Goal: Transaction & Acquisition: Purchase product/service

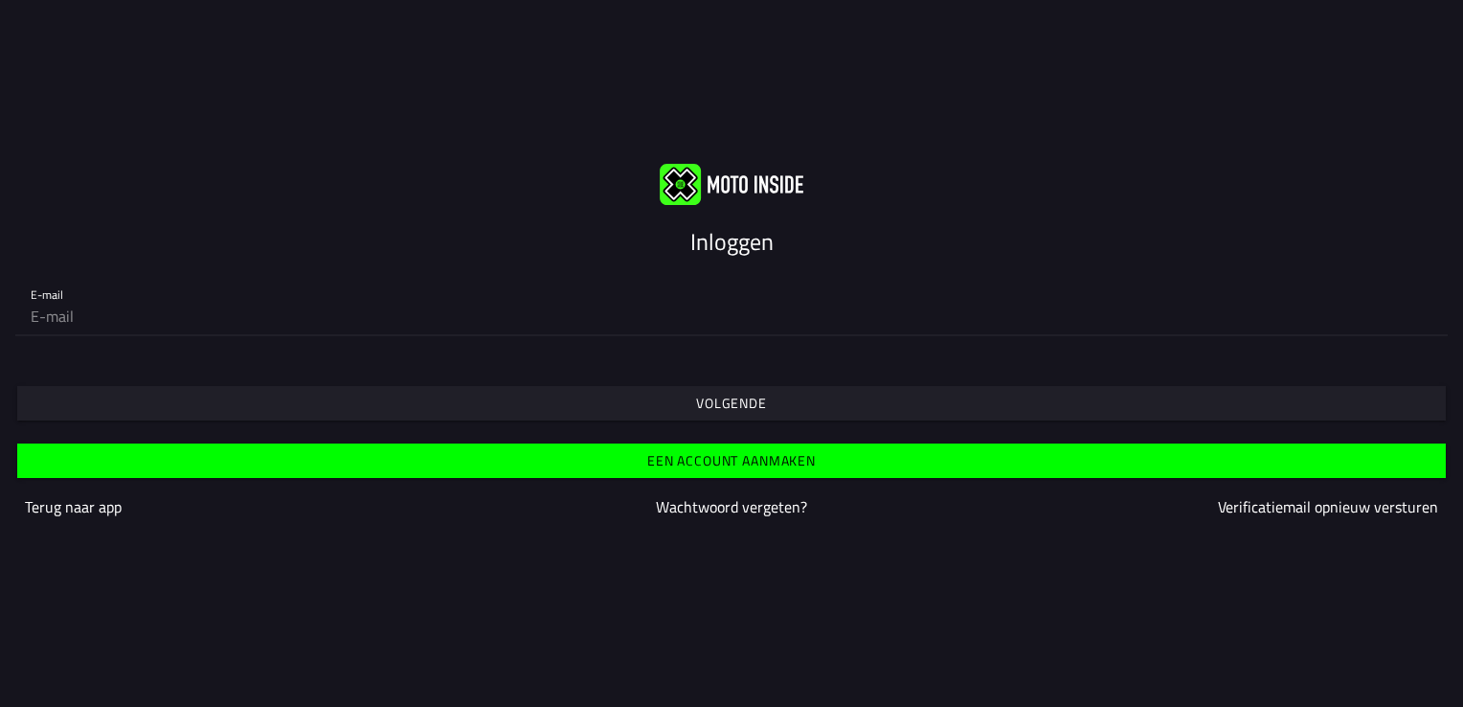
click at [722, 311] on input "email" at bounding box center [732, 316] width 1402 height 38
type input "sandervanderw@hotmail.com"
click at [652, 387] on span "Volgende" at bounding box center [731, 403] width 1399 height 34
click at [479, 321] on input "email" at bounding box center [732, 316] width 1402 height 38
type input "[EMAIL_ADDRESS][DOMAIN_NAME]"
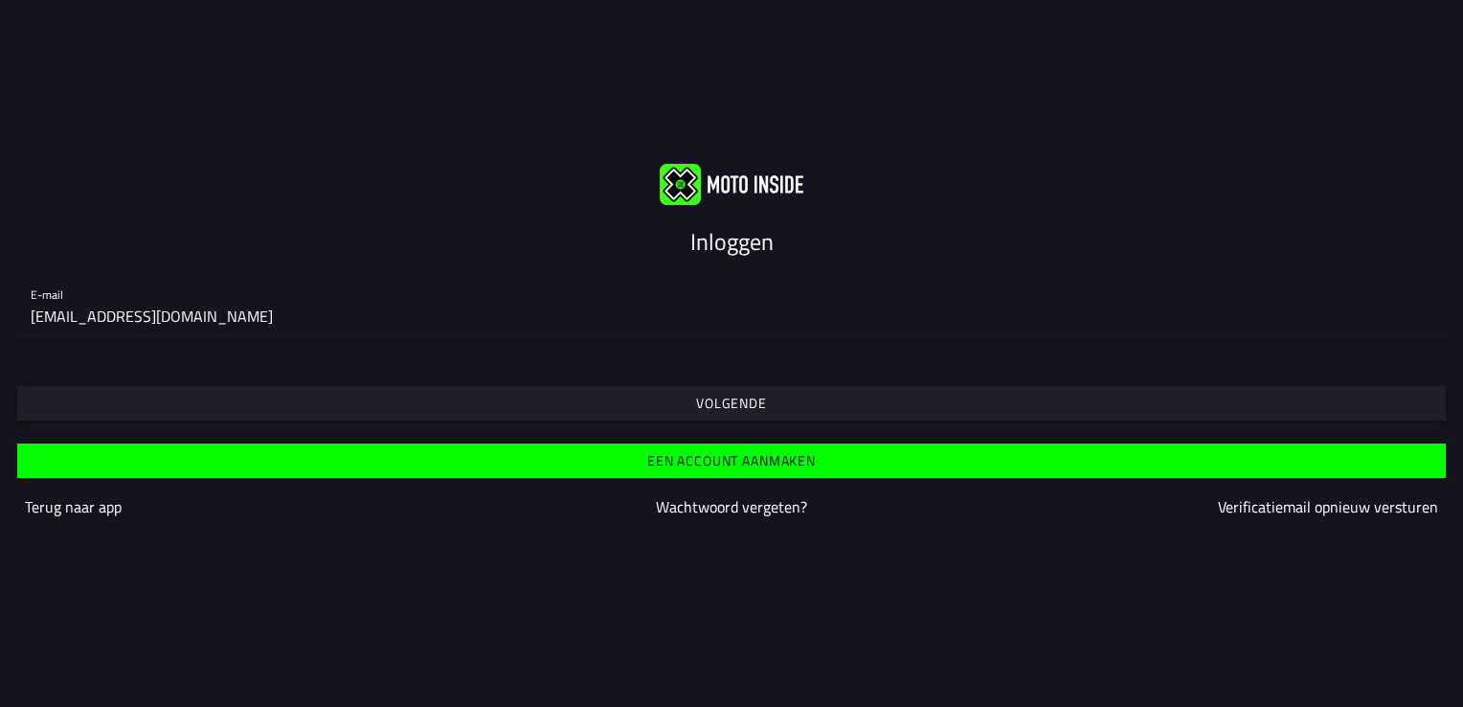
click at [617, 405] on span "Volgende" at bounding box center [731, 403] width 1399 height 34
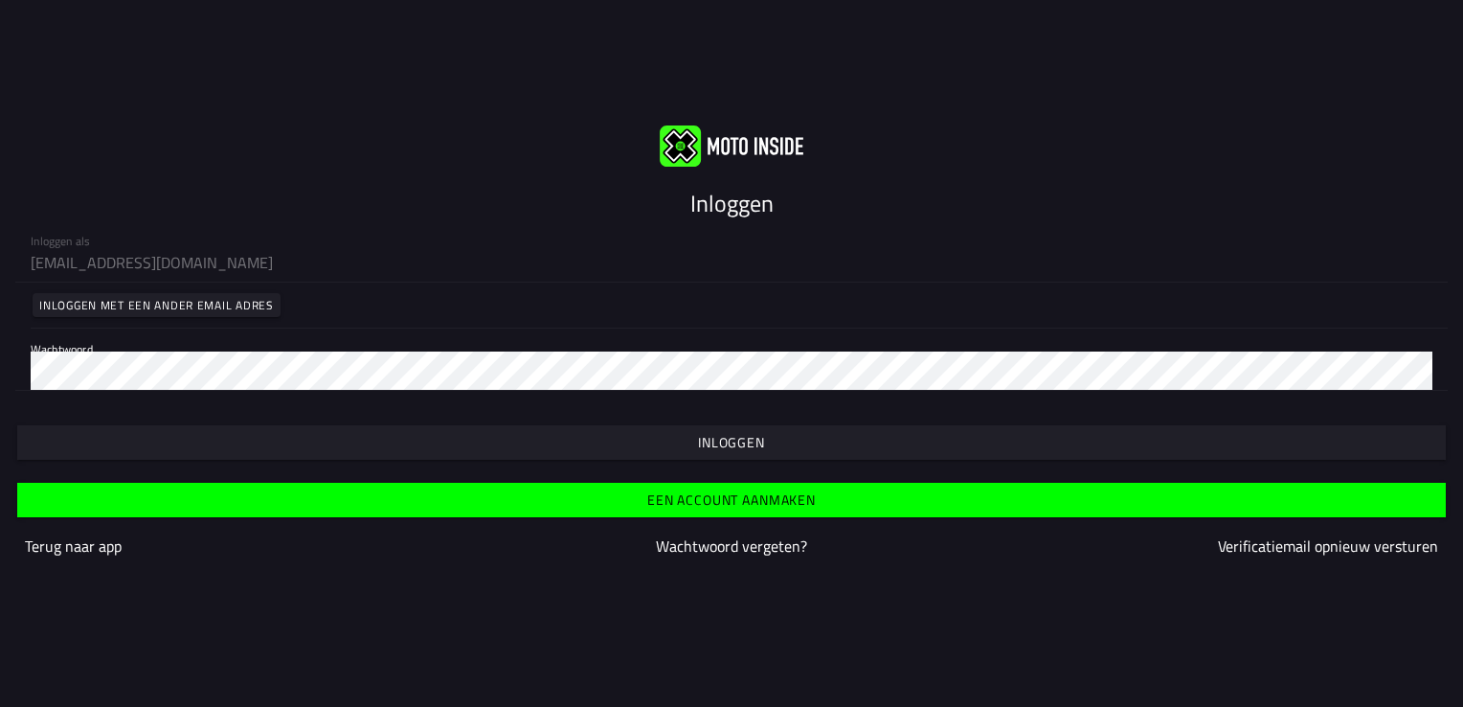
click at [677, 436] on span "button" at bounding box center [731, 442] width 1399 height 34
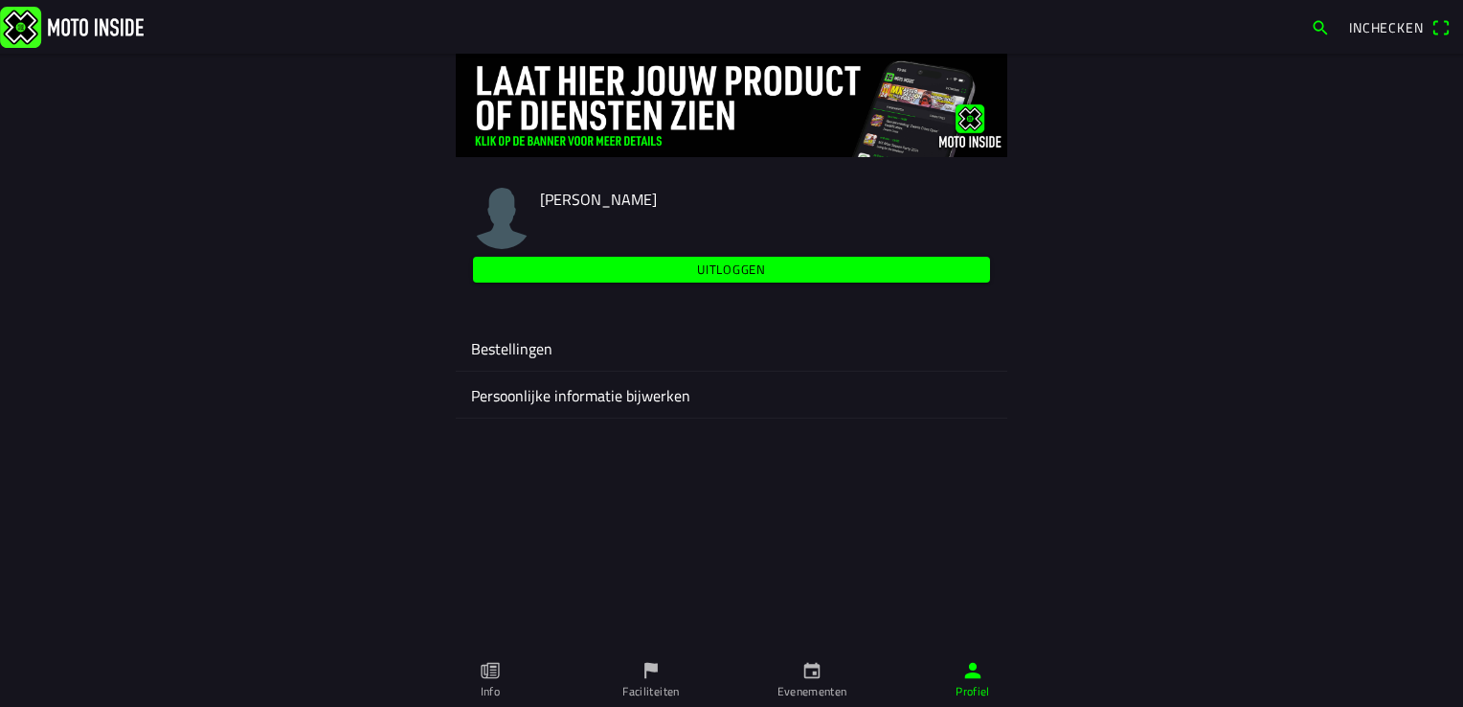
click at [808, 668] on icon "calendar" at bounding box center [811, 670] width 21 height 21
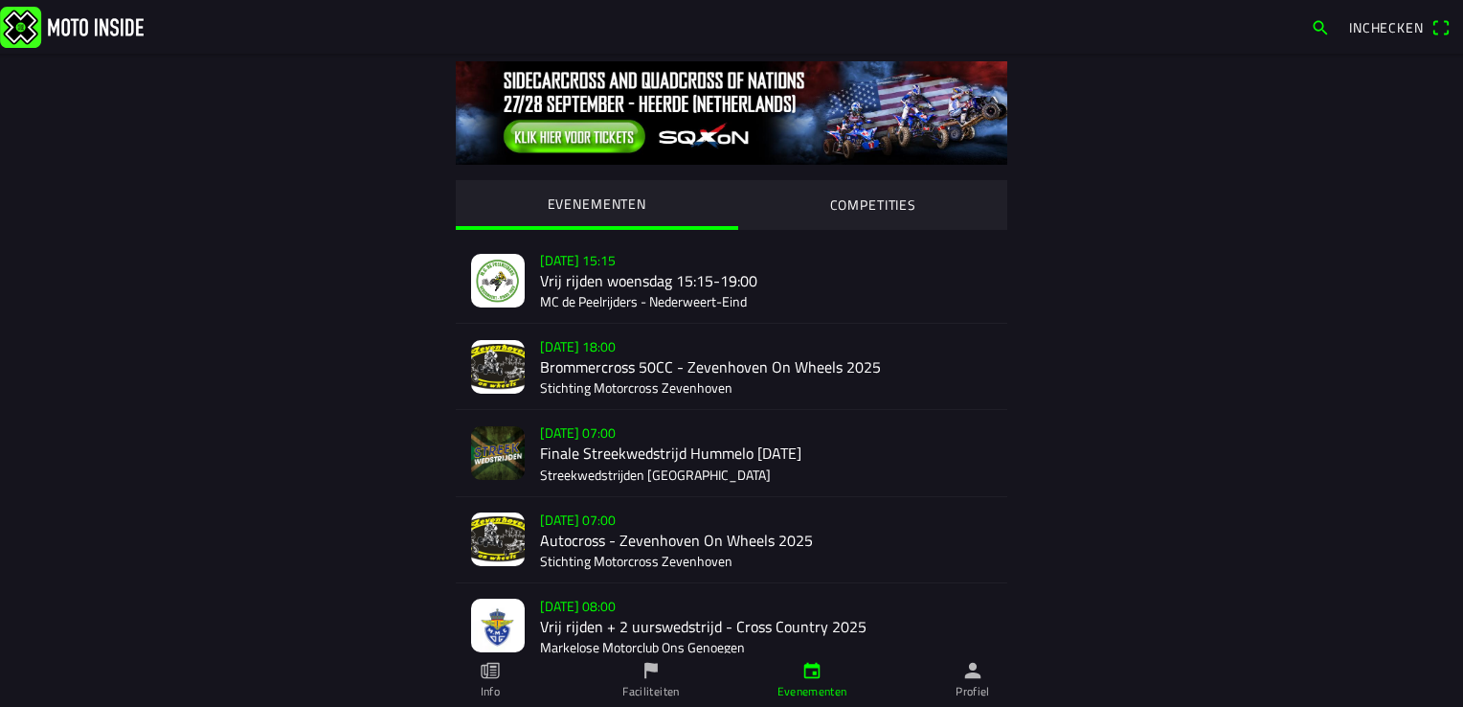
click at [996, 412] on div "za 20 sep. - 07:00 Finale Streekwedstrijd Hummelo 20 september Streekwedstrijde…" at bounding box center [773, 452] width 467 height 85
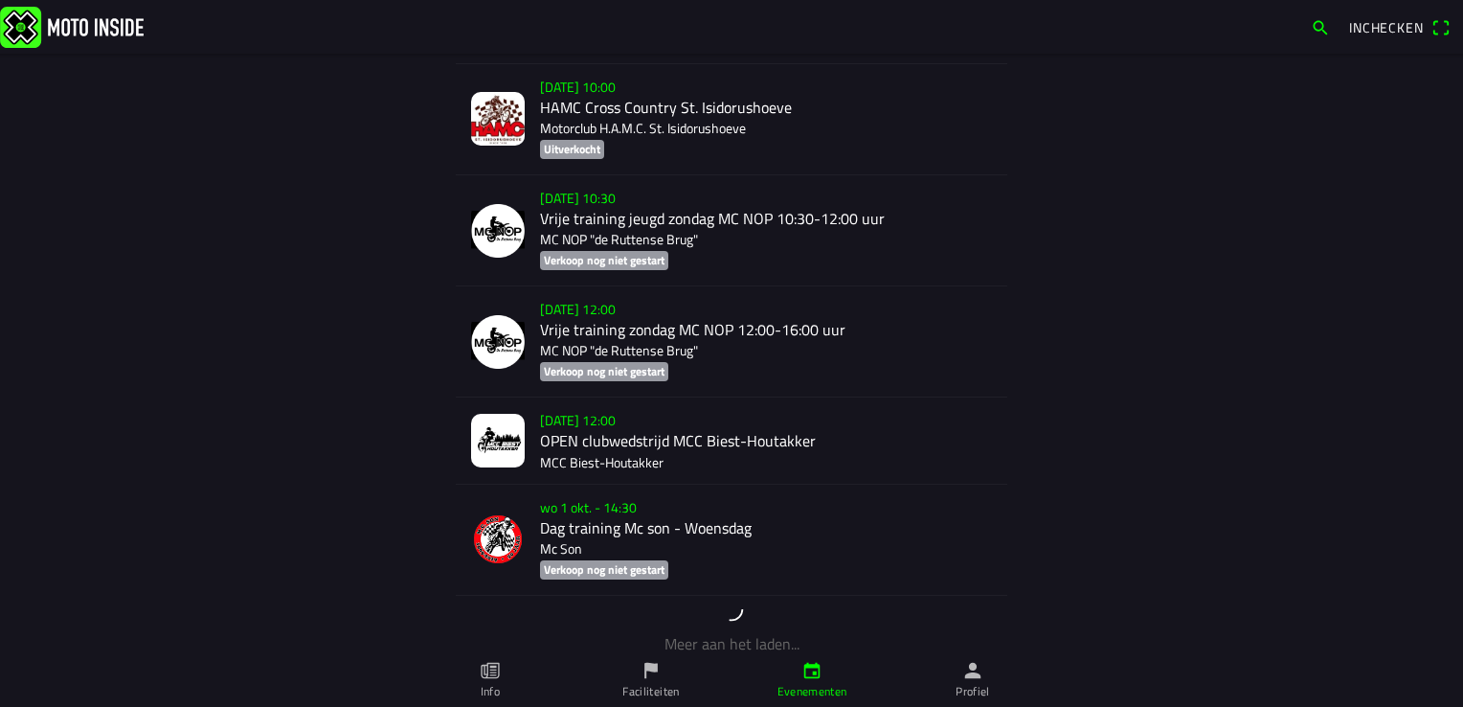
scroll to position [3584, 0]
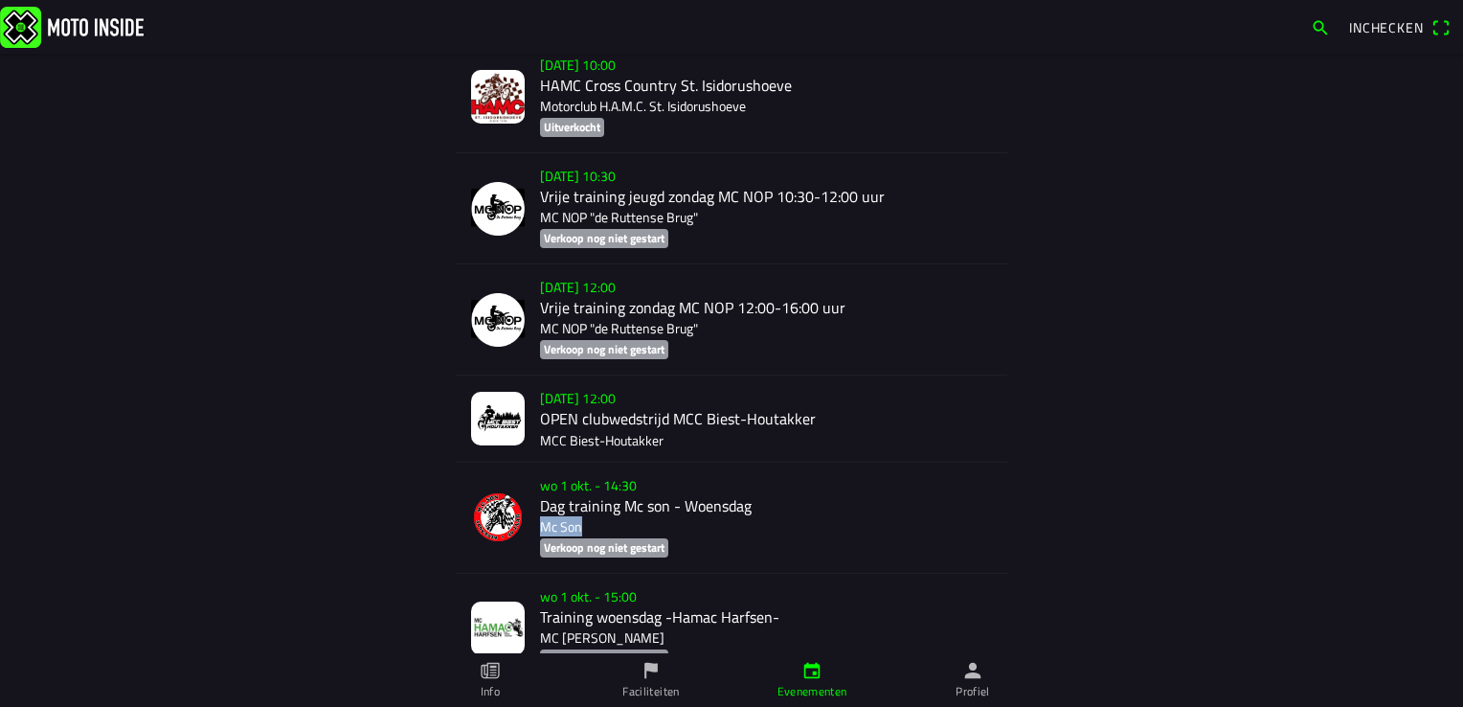
drag, startPoint x: 1448, startPoint y: 504, endPoint x: 1458, endPoint y: 532, distance: 30.6
click at [1458, 532] on main "EVENEMENTEN COMPETITIES wo 17 sep. - 15:15 Vrij rijden woensdag 15:15-19:00 MC …" at bounding box center [731, 380] width 1463 height 653
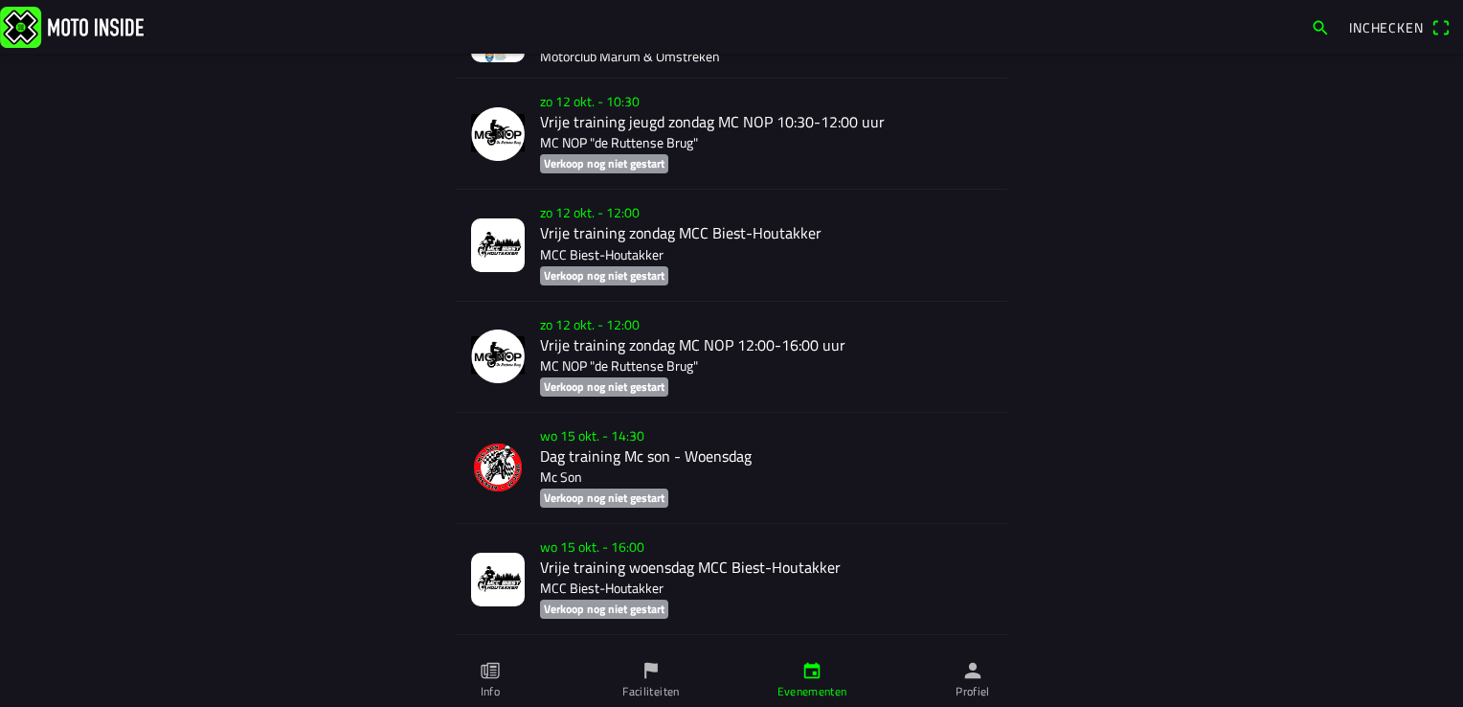
scroll to position [6519, 0]
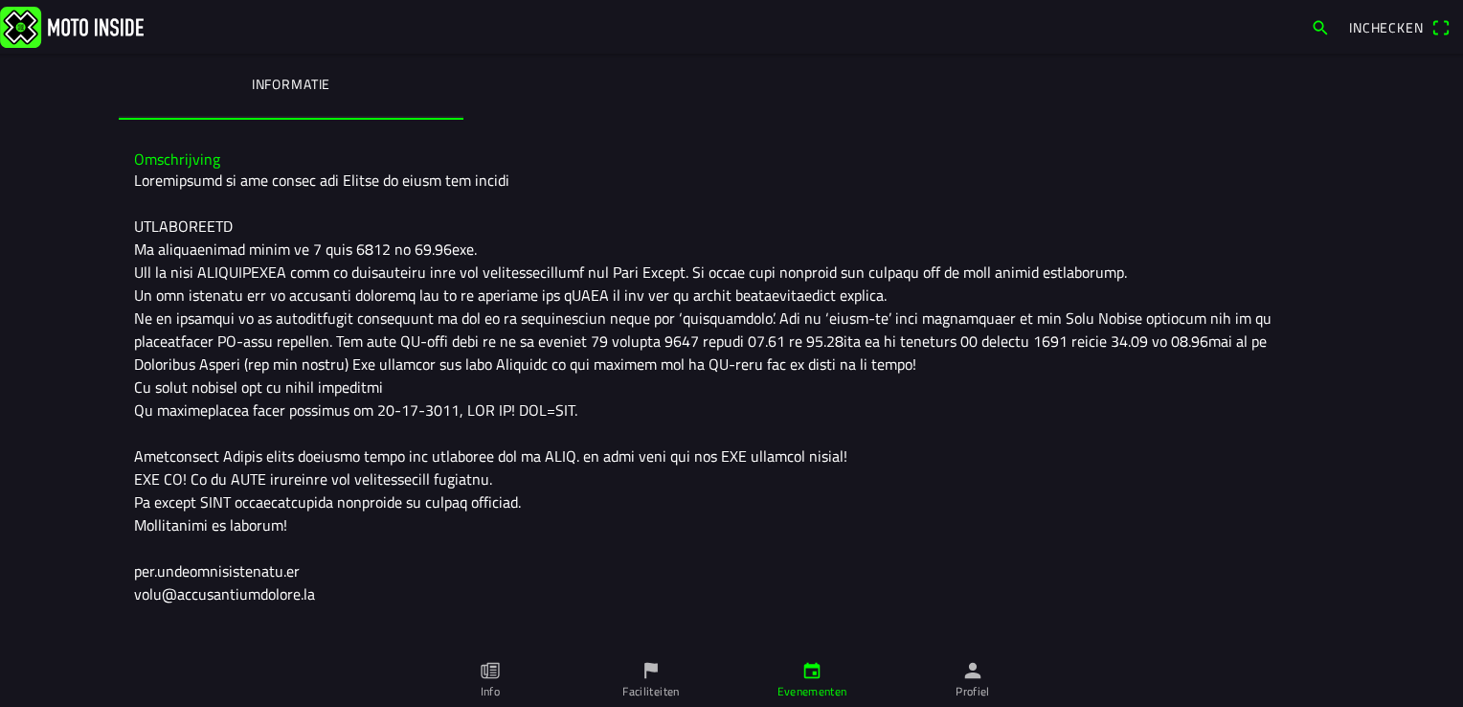
scroll to position [368, 0]
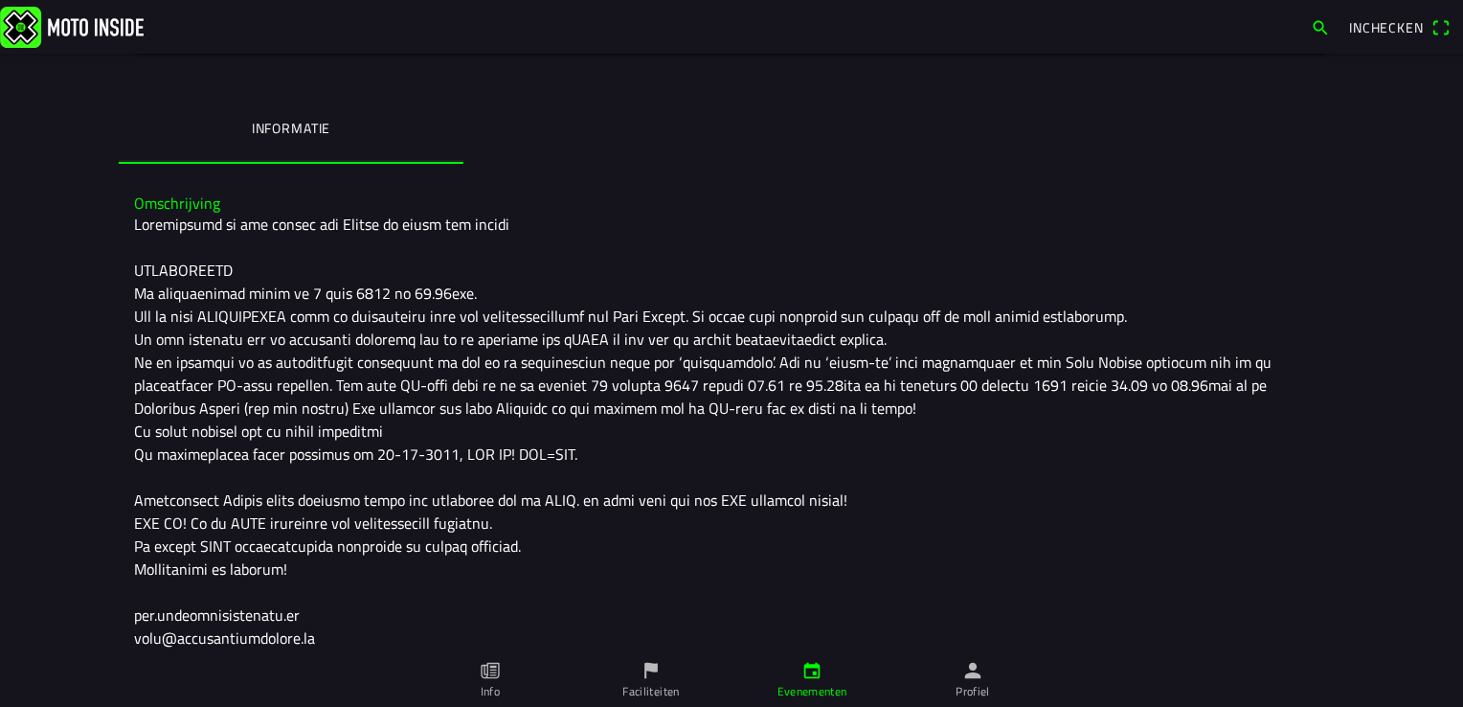
click at [1012, 50] on div "Inchecken" at bounding box center [731, 27] width 1463 height 54
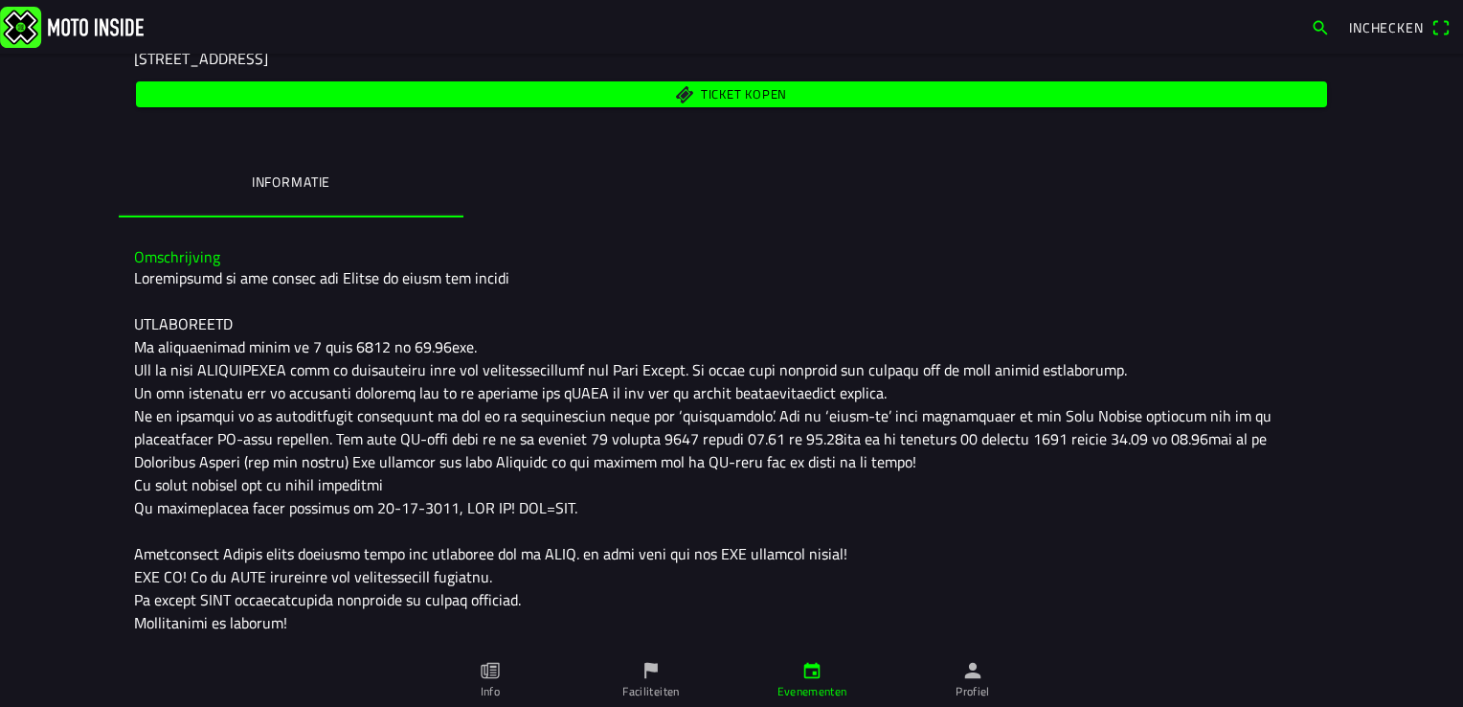
scroll to position [307, 0]
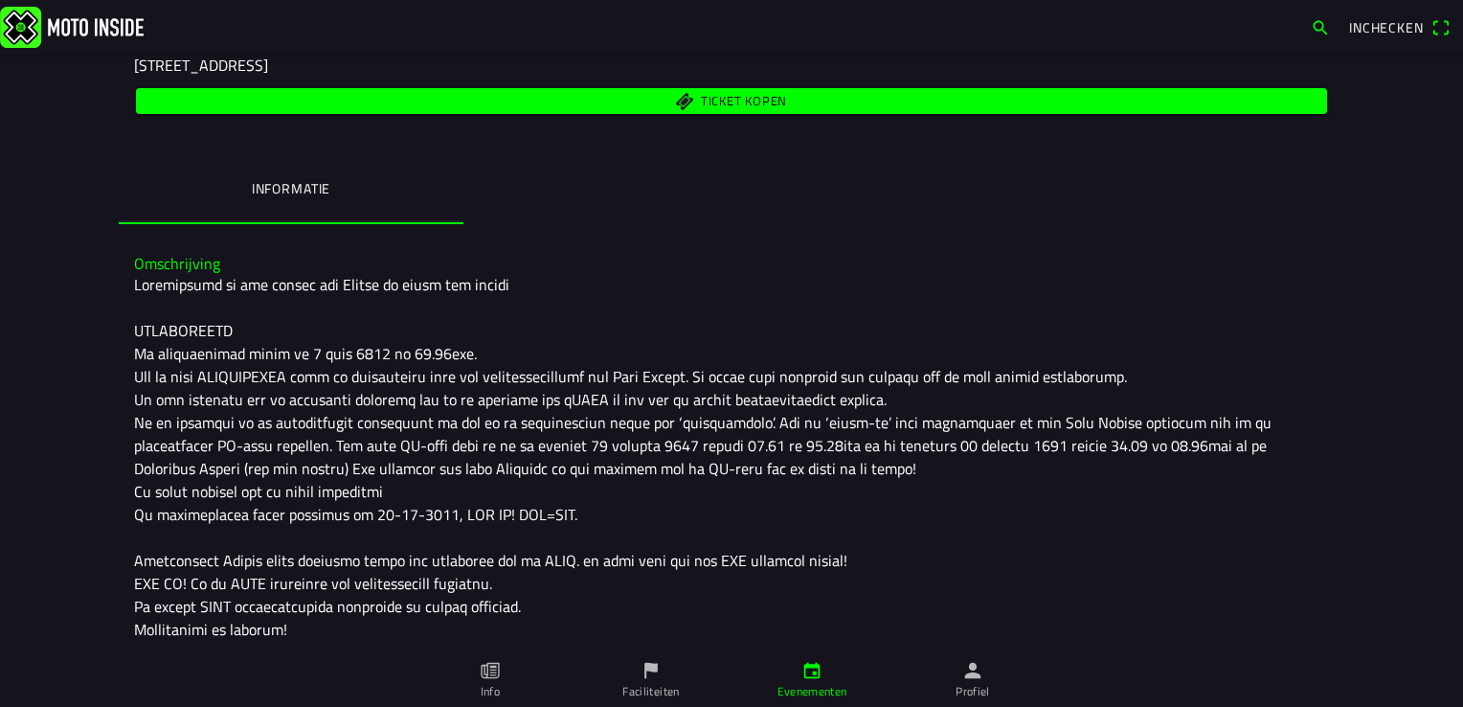
click at [772, 113] on span "Ticket kopen" at bounding box center [731, 101] width 1169 height 26
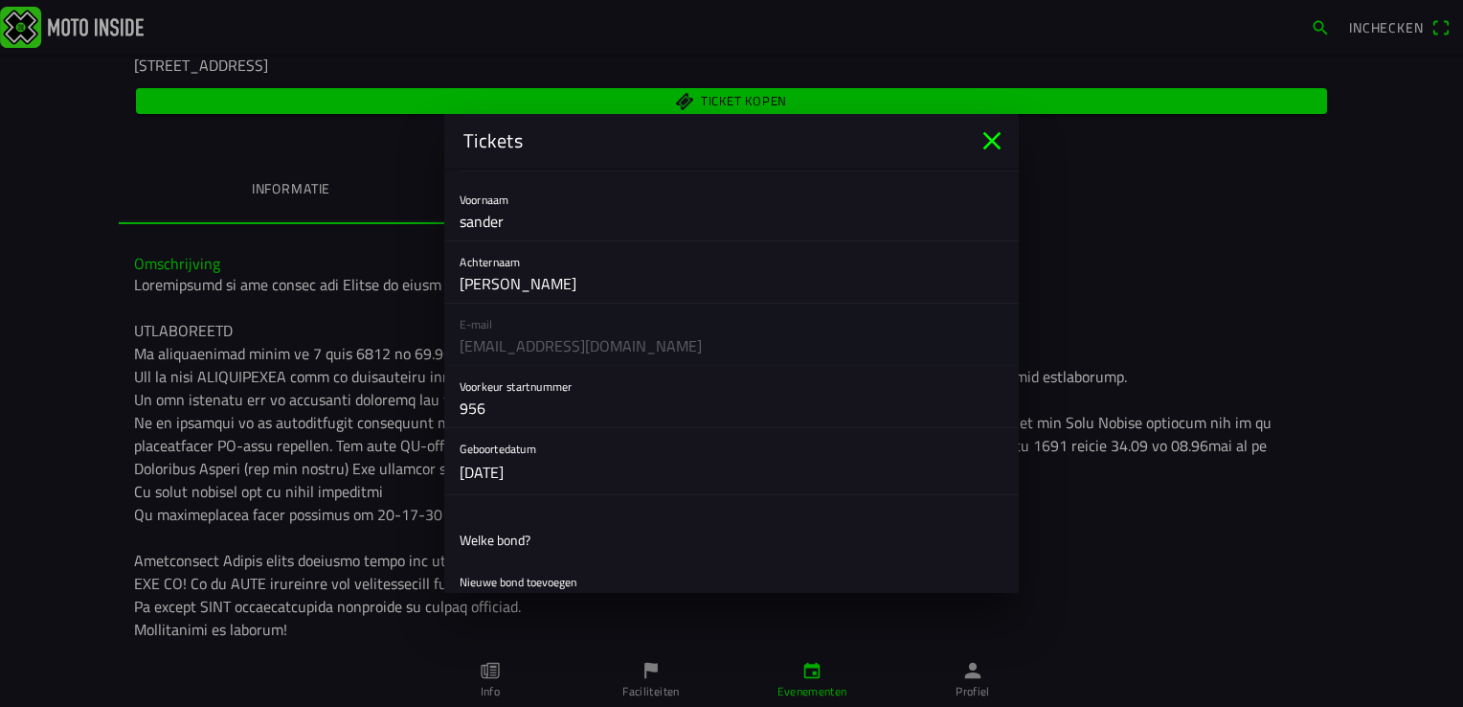
scroll to position [0, 0]
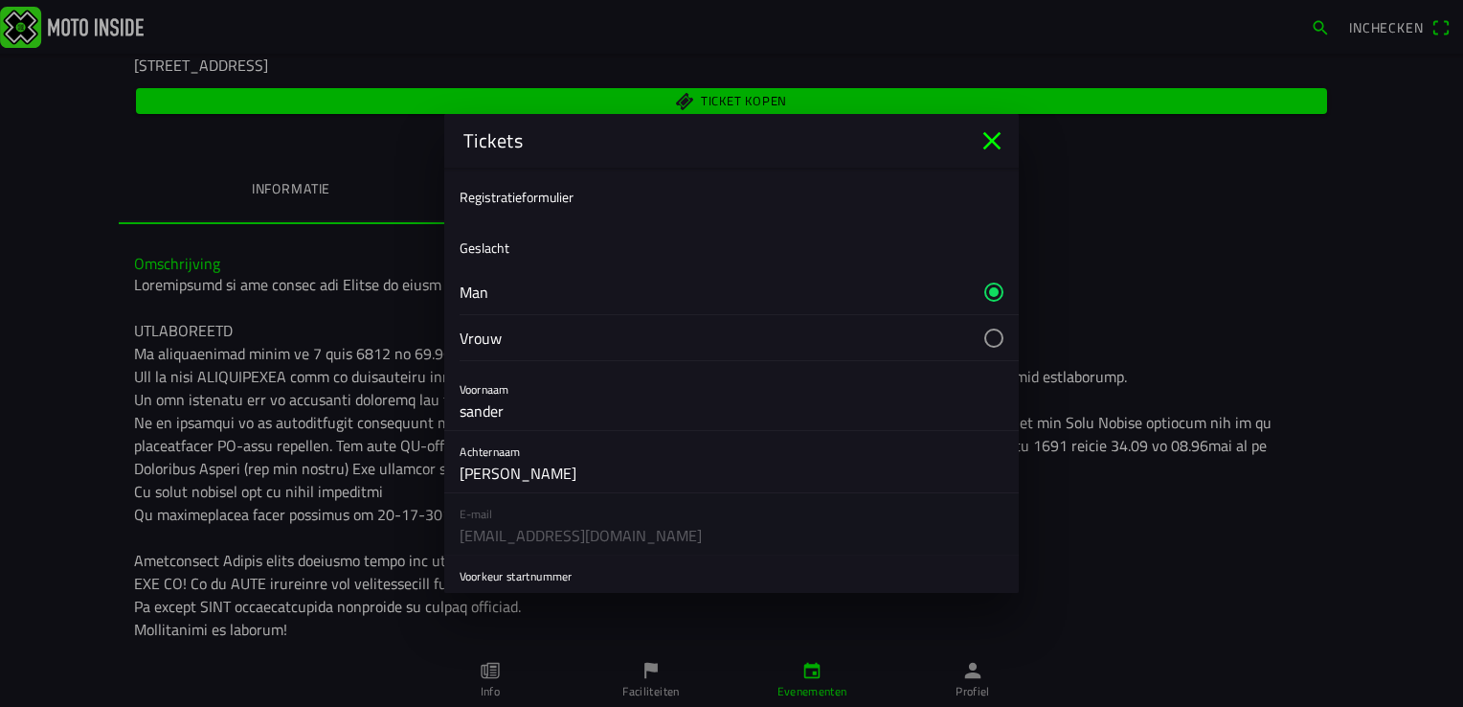
click at [1003, 142] on icon "close" at bounding box center [992, 140] width 31 height 31
